Goal: Check status: Check status

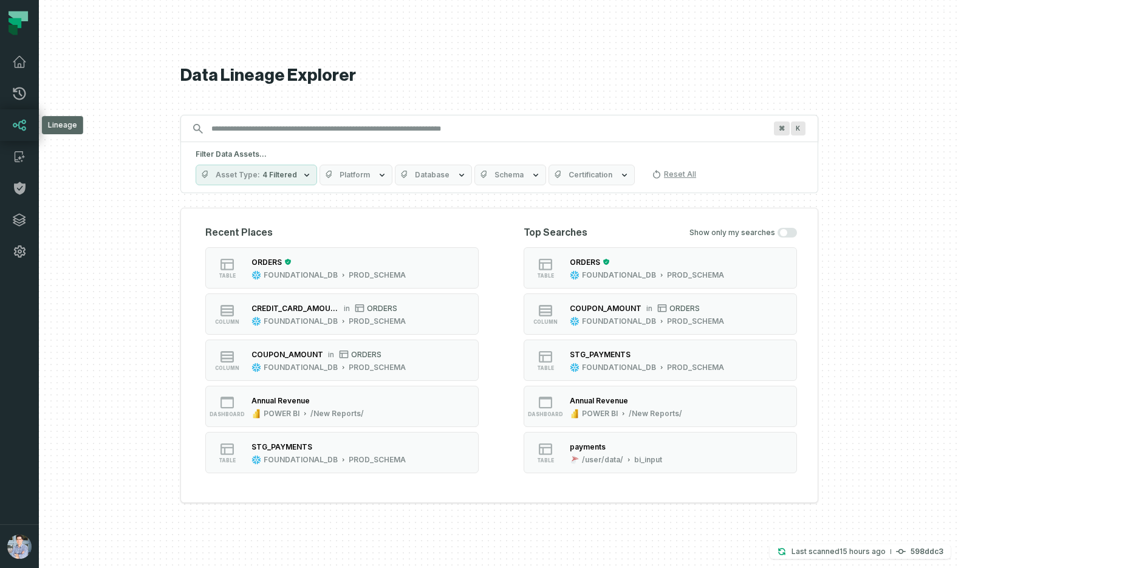
click at [19, 122] on icon at bounding box center [19, 126] width 13 height 12
click at [21, 130] on icon at bounding box center [19, 125] width 15 height 15
click at [19, 126] on icon at bounding box center [19, 125] width 15 height 15
click at [282, 260] on div "ORDERS" at bounding box center [267, 262] width 30 height 9
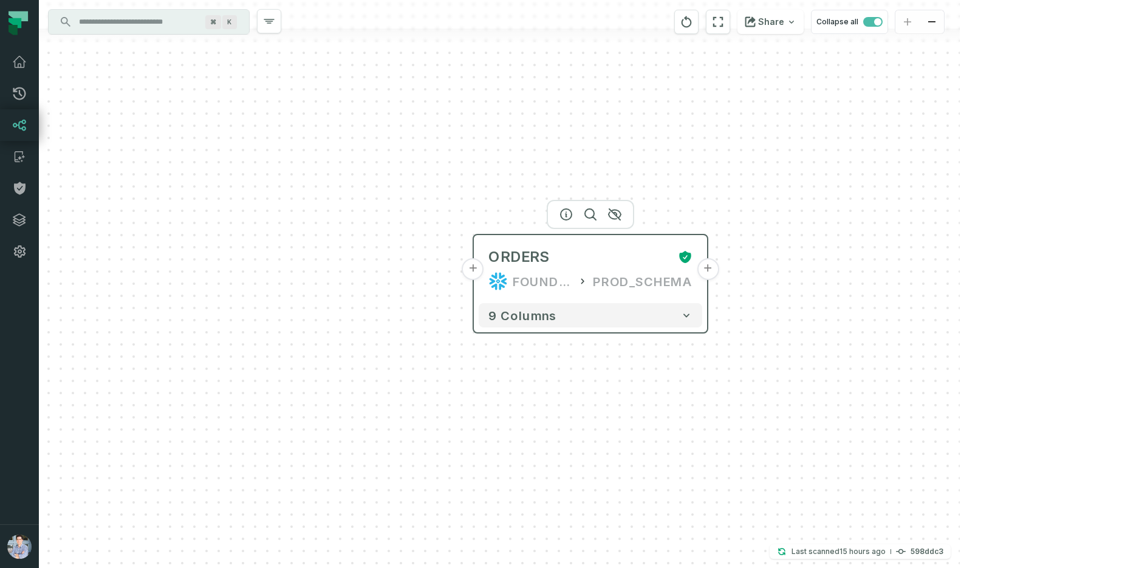
click at [475, 268] on button "+" at bounding box center [473, 269] width 22 height 22
click at [473, 265] on button "+" at bounding box center [473, 269] width 22 height 22
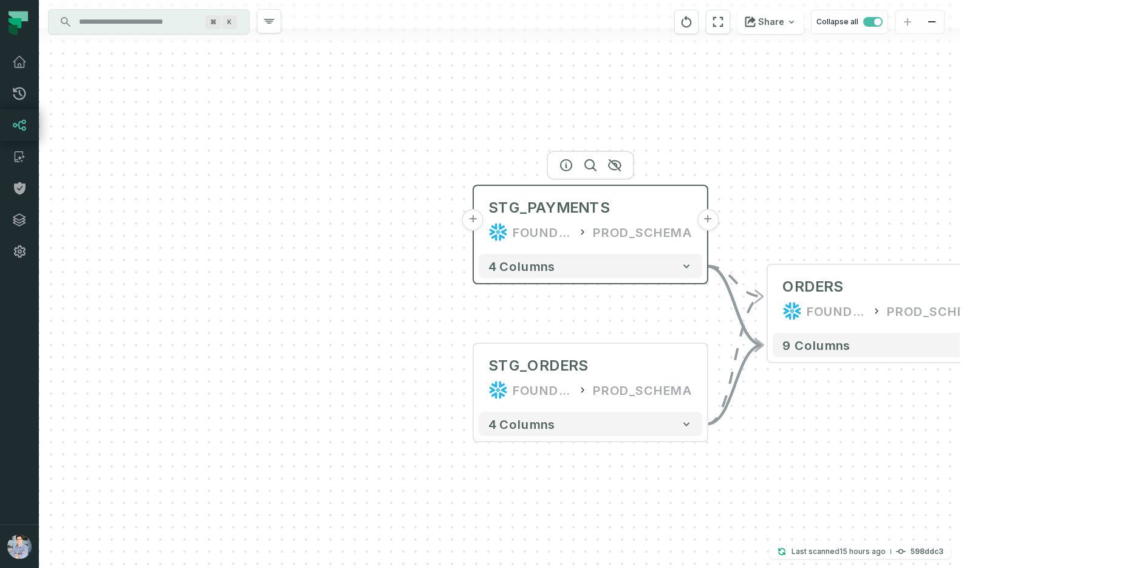
click at [473, 222] on button "+" at bounding box center [473, 220] width 22 height 22
click at [472, 218] on button "+" at bounding box center [473, 219] width 22 height 22
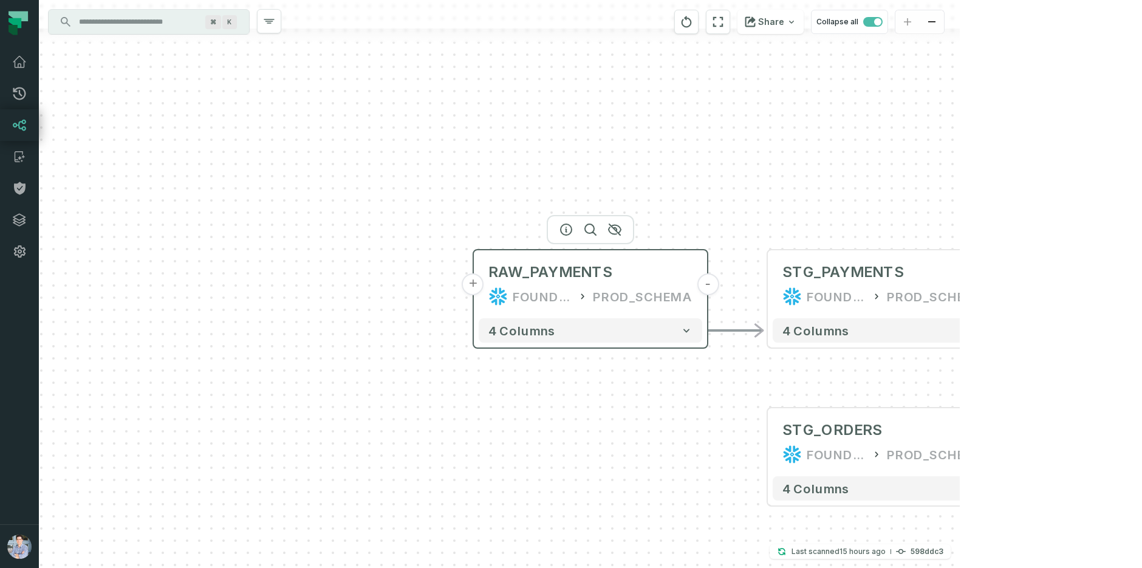
click at [475, 286] on button "+" at bounding box center [473, 284] width 22 height 22
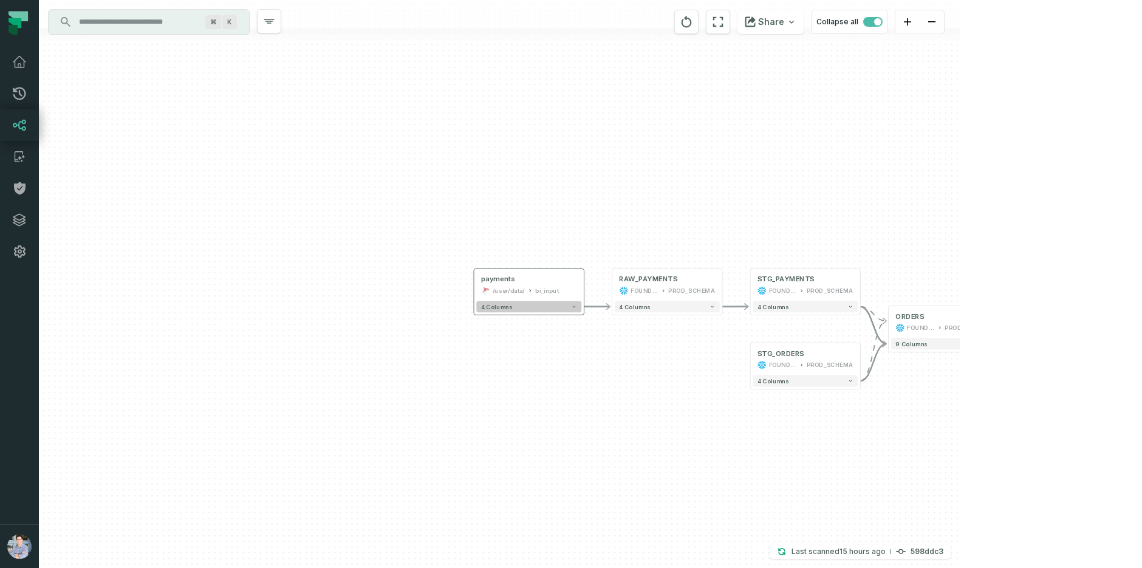
click at [577, 306] on icon "button" at bounding box center [573, 306] width 5 height 5
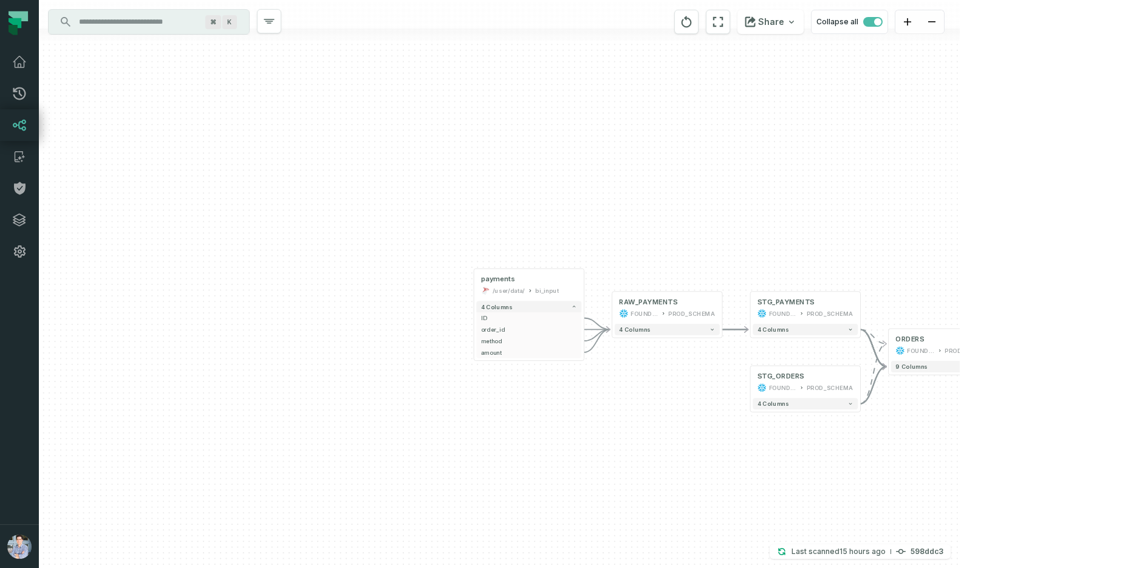
click at [716, 339] on div "+ payments /user/data/ bi_input - 4 columns + ID - + order_id - + method - + am…" at bounding box center [499, 284] width 921 height 568
click at [716, 331] on button "4 columns" at bounding box center [667, 330] width 105 height 12
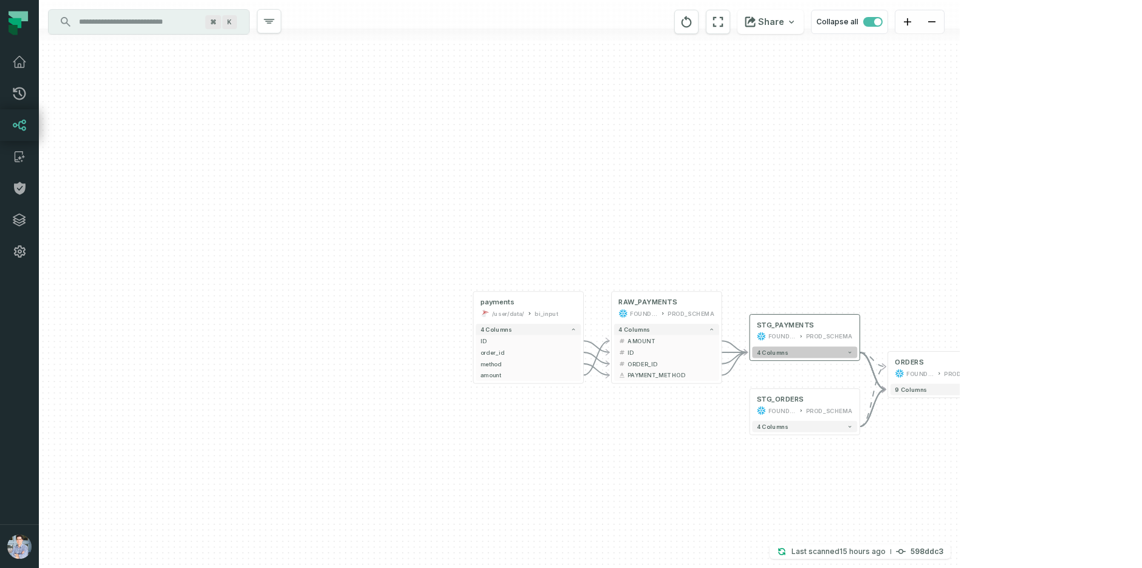
click at [851, 354] on icon "button" at bounding box center [849, 351] width 5 height 5
click at [851, 349] on icon "button" at bounding box center [849, 351] width 5 height 5
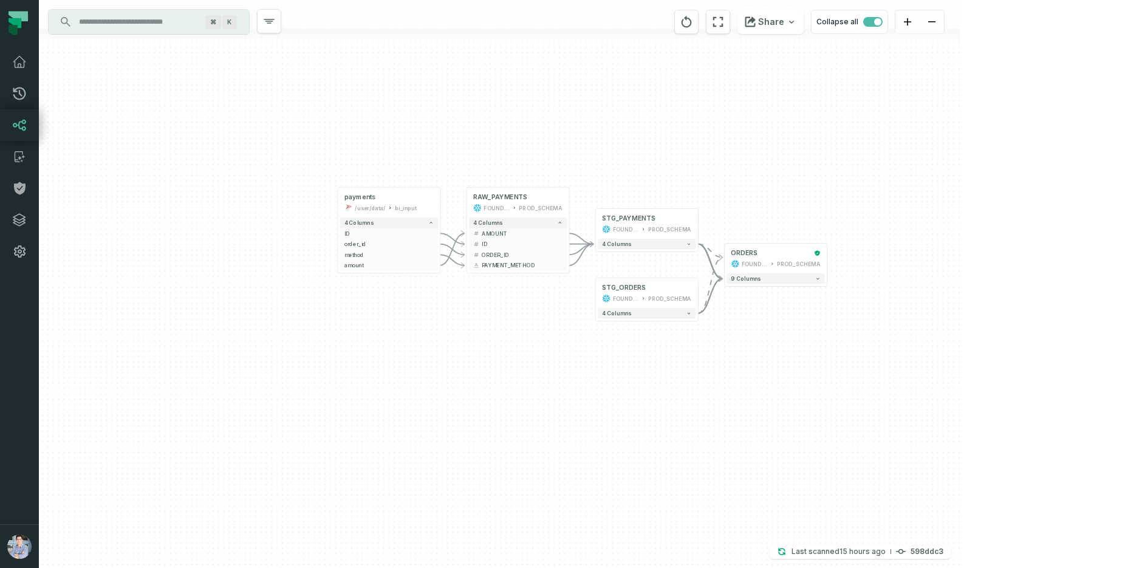
drag, startPoint x: 939, startPoint y: 278, endPoint x: 773, endPoint y: 175, distance: 195.4
click at [773, 175] on div "+ payments /user/data/ bi_input - 4 columns + ID - + order_id - + method - + am…" at bounding box center [499, 284] width 921 height 568
click at [595, 291] on button "+" at bounding box center [596, 294] width 10 height 10
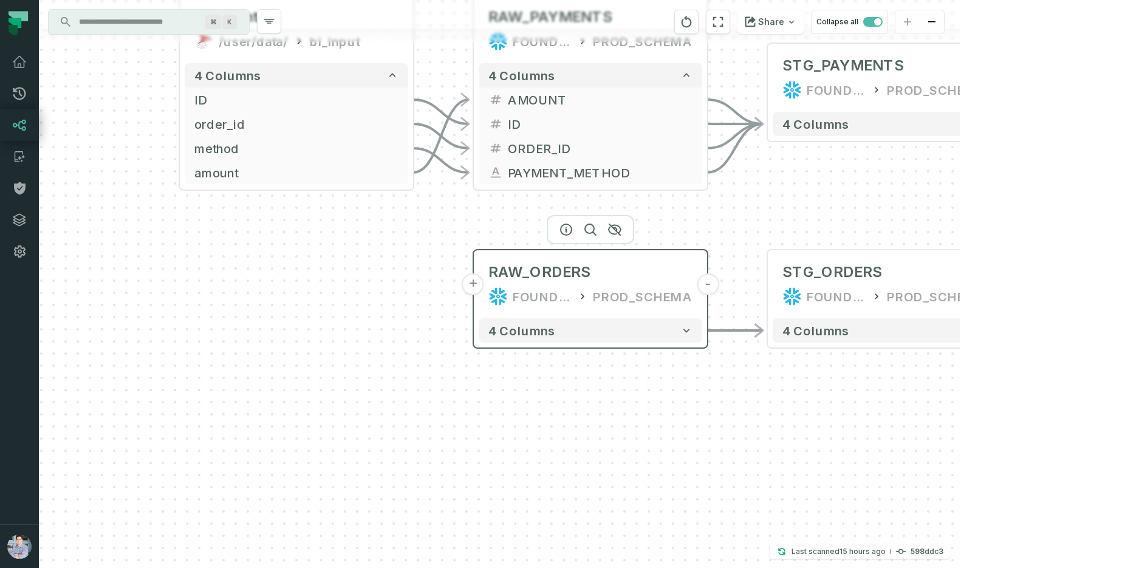
click at [479, 285] on button "+" at bounding box center [473, 284] width 22 height 22
click at [473, 282] on button "+" at bounding box center [473, 284] width 22 height 22
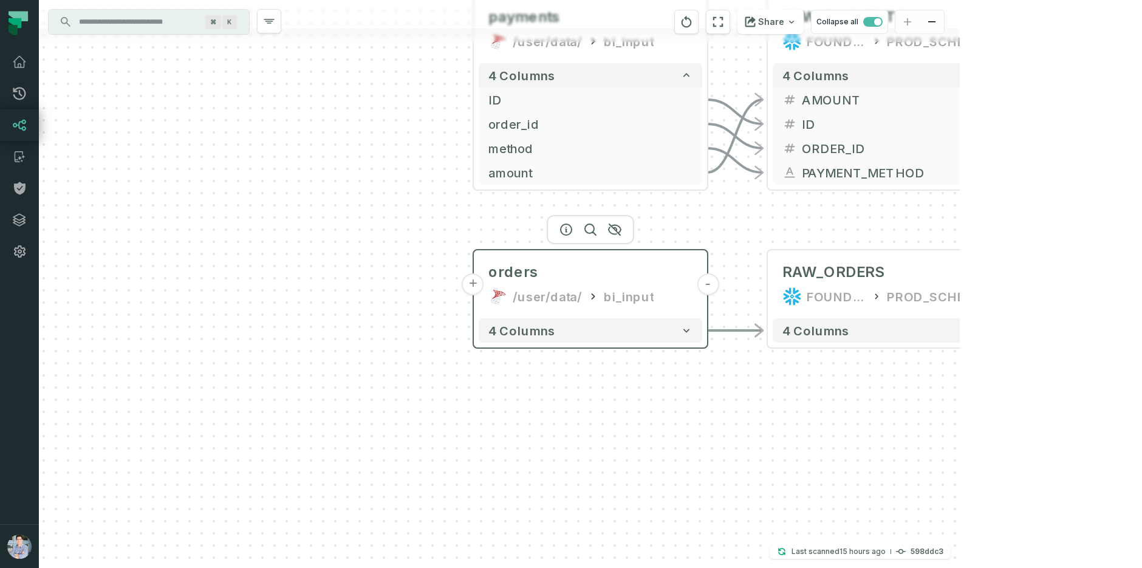
click at [473, 283] on button "+" at bounding box center [473, 284] width 22 height 22
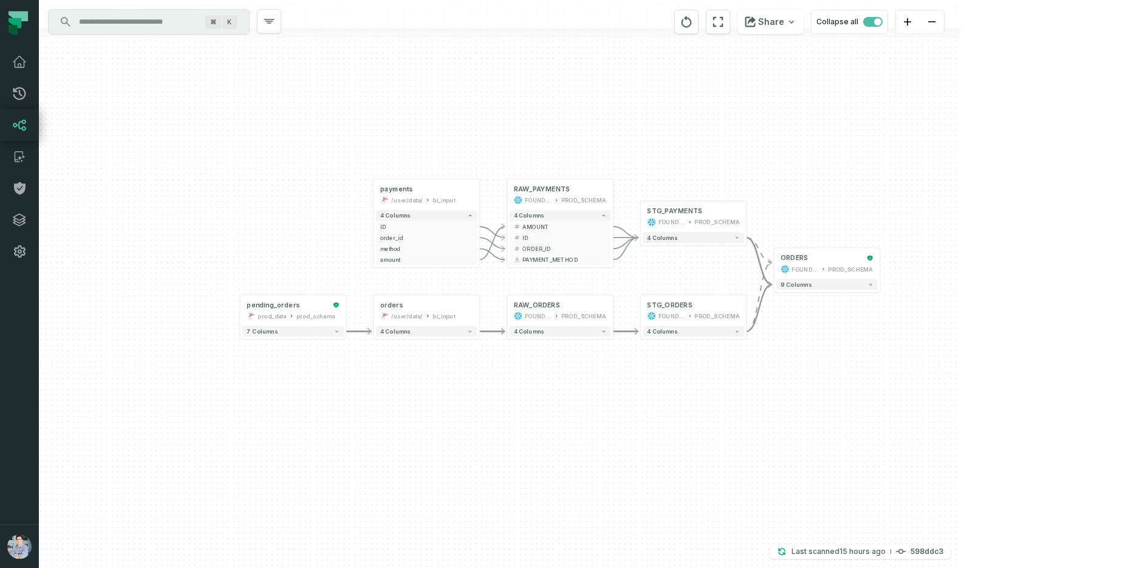
drag, startPoint x: 665, startPoint y: 352, endPoint x: 401, endPoint y: 364, distance: 264.0
click at [402, 363] on div "+ pending_orders prod_data prod_schema + 7 columns - orders /user/data/ bi_inpu…" at bounding box center [499, 284] width 921 height 568
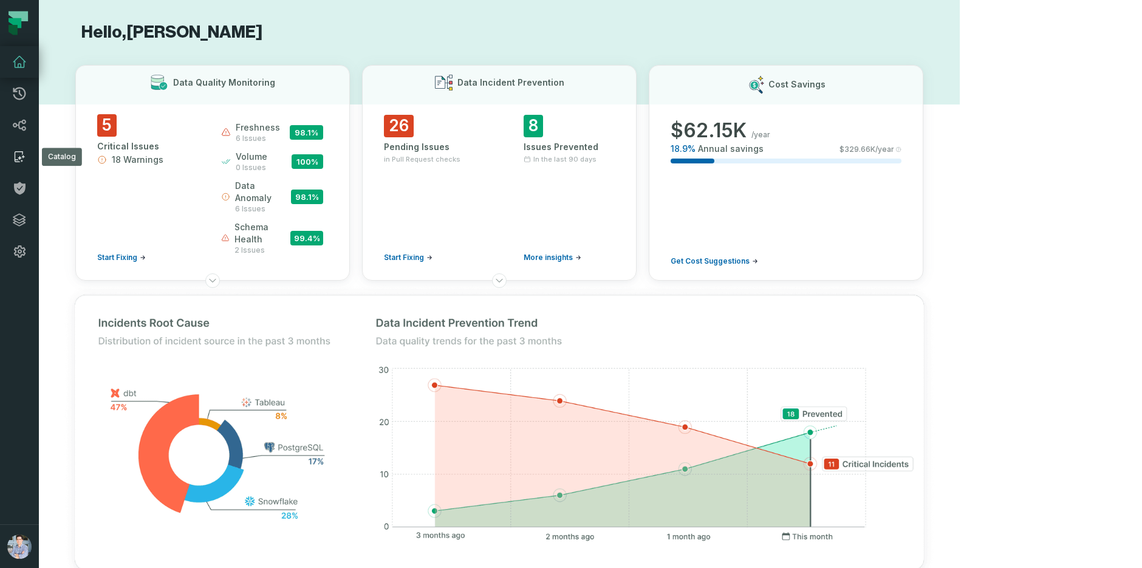
click at [22, 157] on icon at bounding box center [19, 156] width 15 height 15
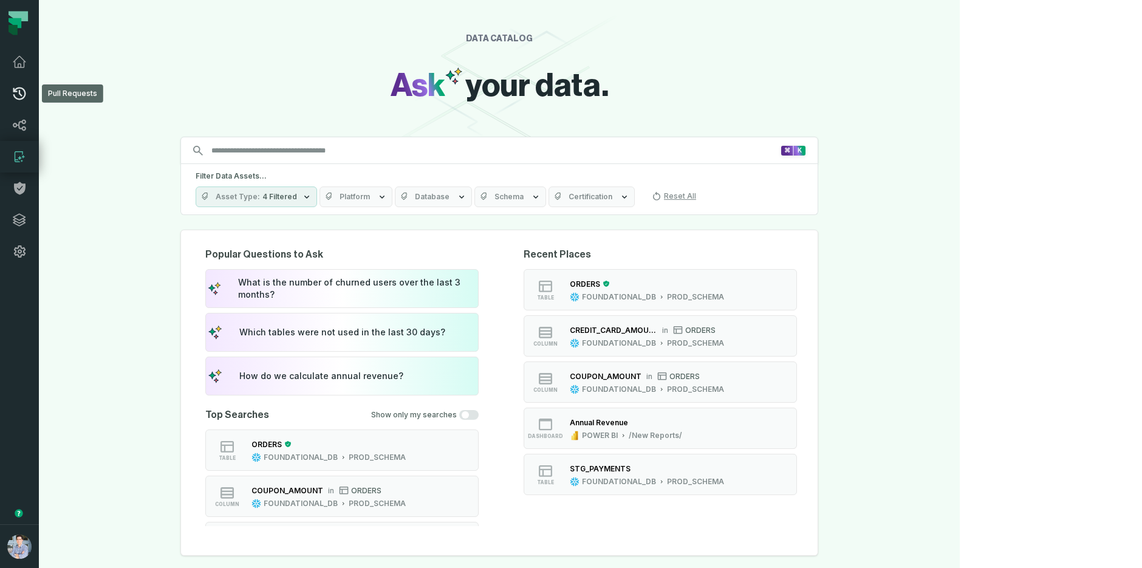
click at [19, 91] on icon at bounding box center [19, 93] width 13 height 13
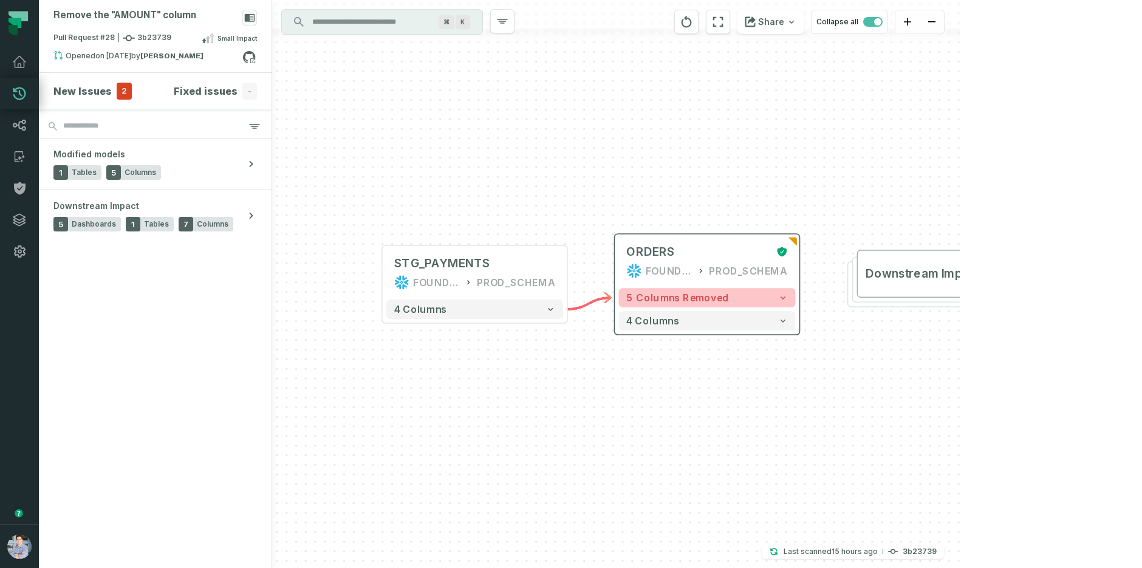
click at [766, 297] on button "5 columns removed" at bounding box center [707, 297] width 177 height 19
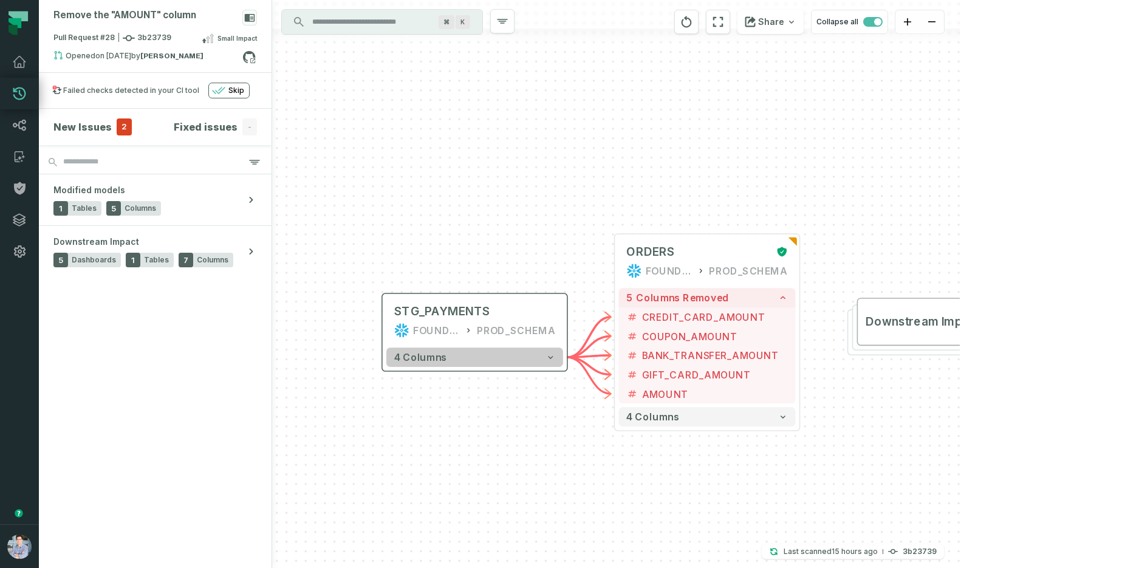
click at [548, 354] on icon "button" at bounding box center [551, 357] width 10 height 10
click at [550, 354] on icon "button" at bounding box center [550, 356] width 10 height 10
